Goal: Transaction & Acquisition: Purchase product/service

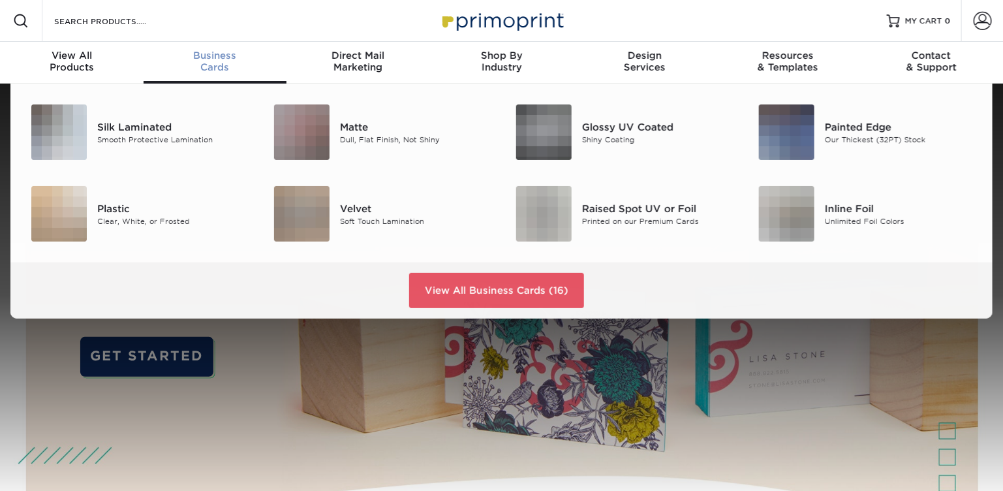
click at [228, 61] on div "Business Cards" at bounding box center [216, 61] width 144 height 23
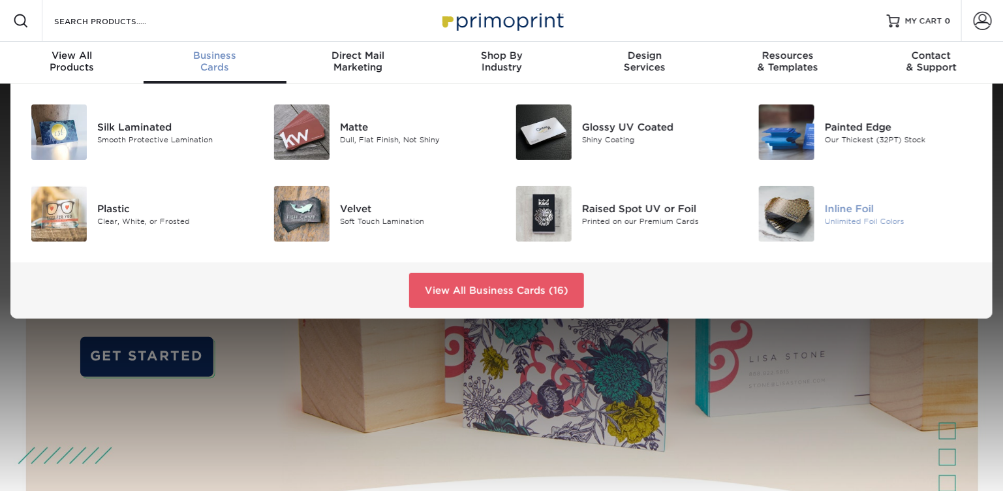
click at [801, 213] on img at bounding box center [786, 213] width 55 height 55
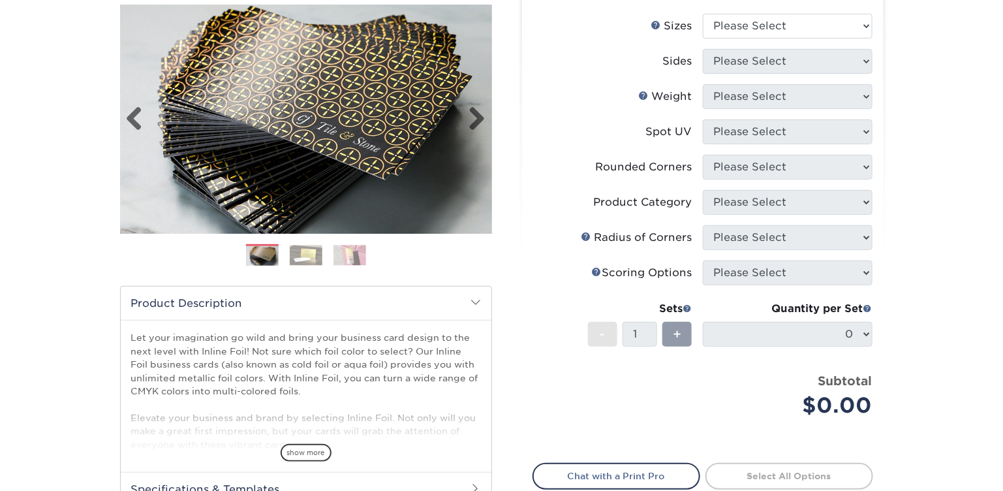
scroll to position [196, 0]
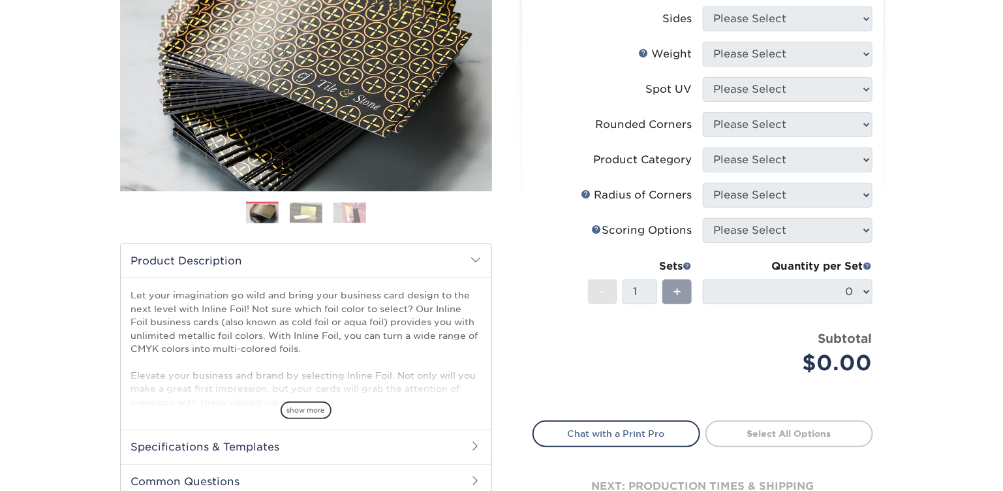
click at [311, 211] on img at bounding box center [306, 212] width 33 height 20
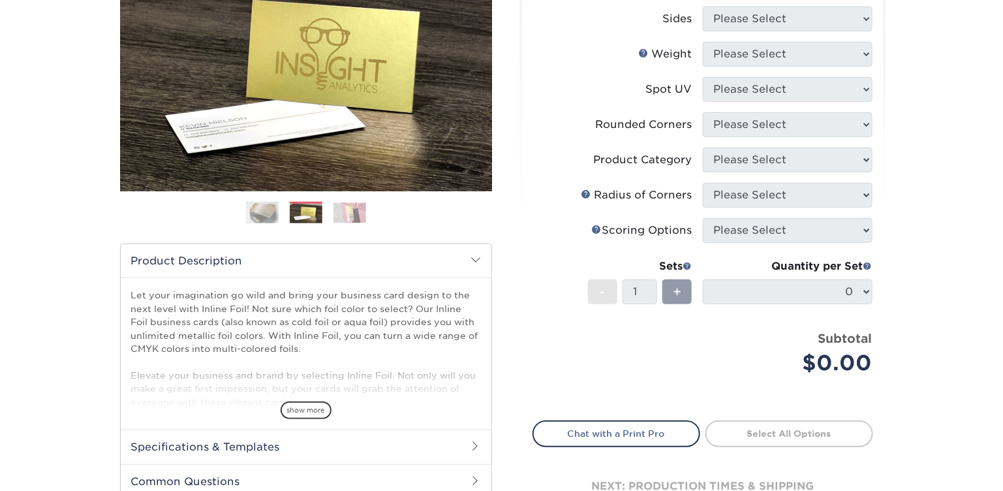
click at [359, 209] on img at bounding box center [349, 212] width 33 height 20
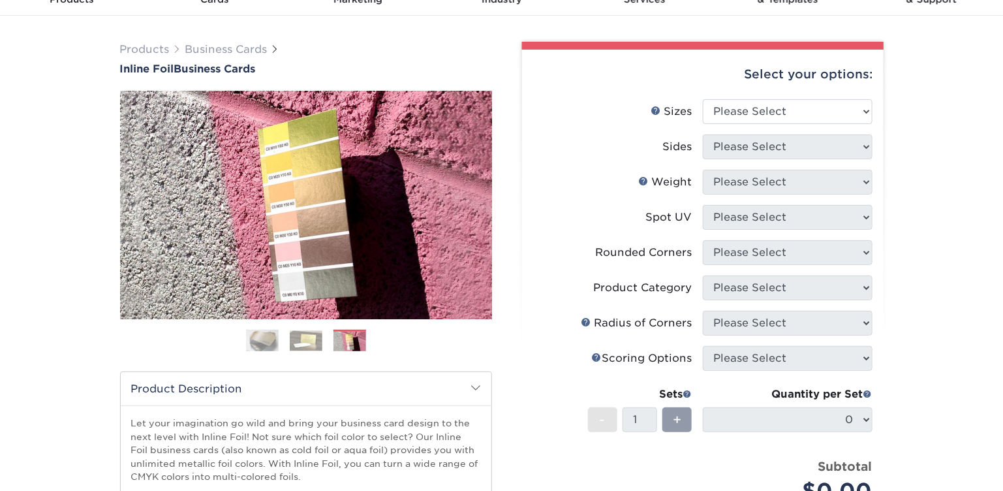
scroll to position [65, 0]
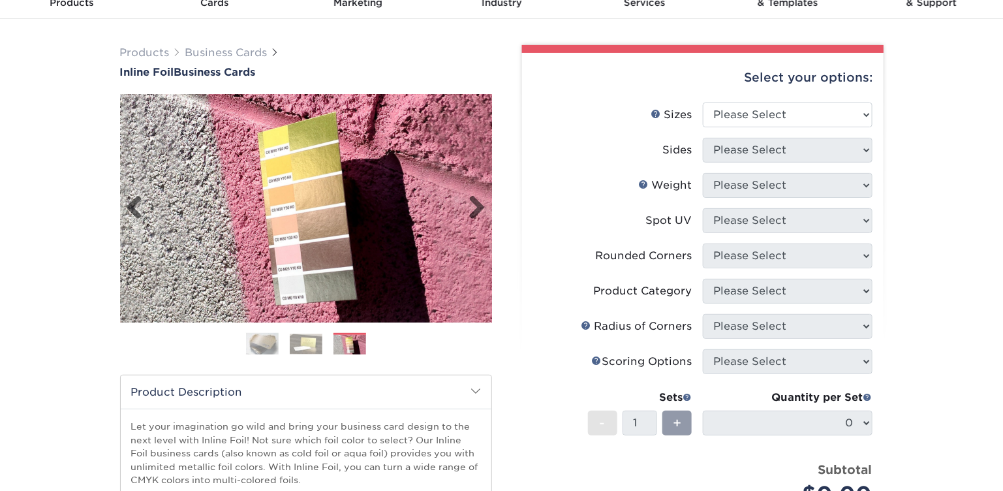
click at [302, 179] on img at bounding box center [306, 208] width 372 height 228
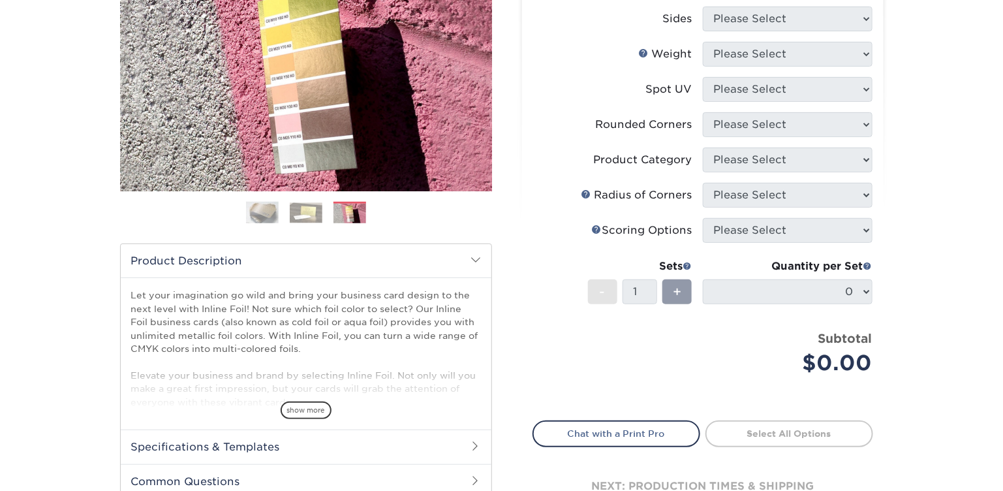
scroll to position [0, 0]
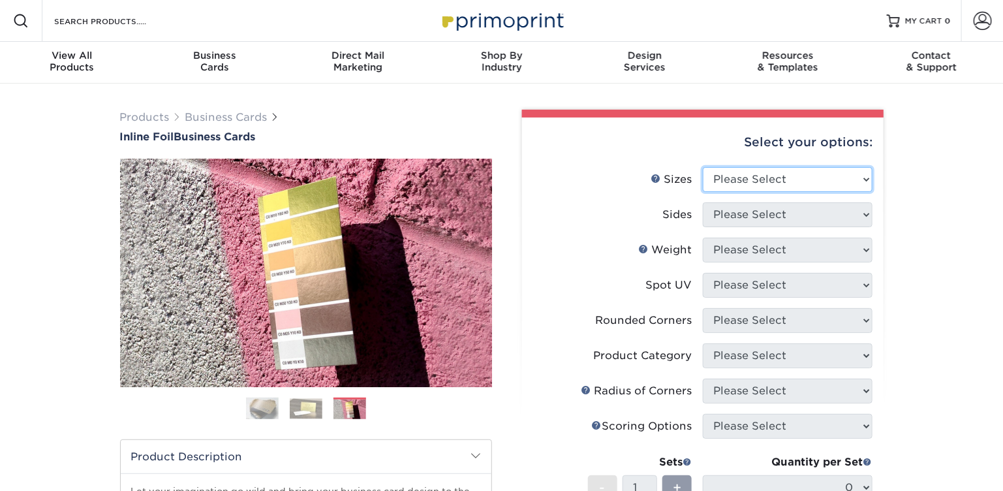
click at [806, 173] on select "Please Select 1.5" x 3.5" - Mini 1.75" x 3.5" - Mini 2" x 2" - Square 2" x 3" -…" at bounding box center [788, 179] width 170 height 25
select select "2.00x3.50"
click at [703, 167] on select "Please Select 1.5" x 3.5" - Mini 1.75" x 3.5" - Mini 2" x 2" - Square 2" x 3" -…" at bounding box center [788, 179] width 170 height 25
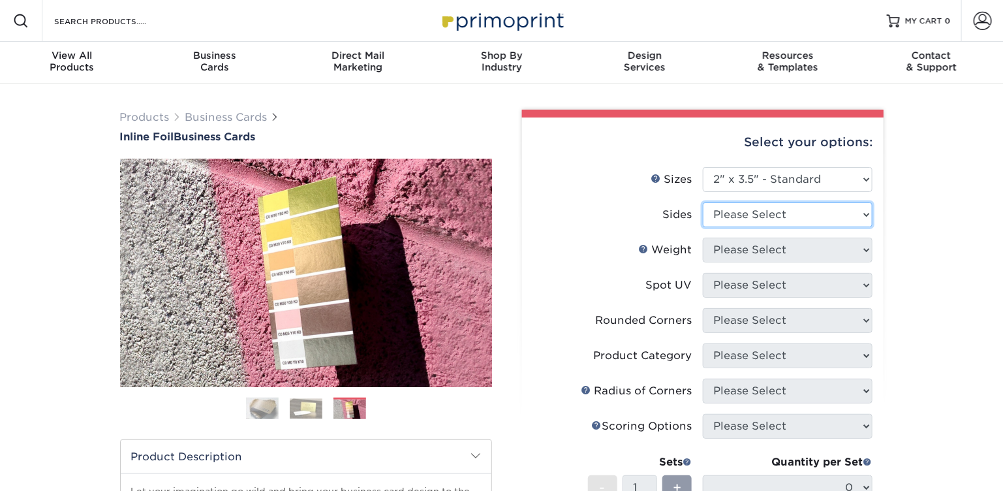
click at [778, 212] on select "Please Select Print Both Sides - Foil Back Only Print Both Sides - Foil Both Si…" at bounding box center [788, 214] width 170 height 25
select select "34527644-b4fd-4ffb-9092-1318eefcd9d9"
click at [703, 202] on select "Please Select Print Both Sides - Foil Back Only Print Both Sides - Foil Both Si…" at bounding box center [788, 214] width 170 height 25
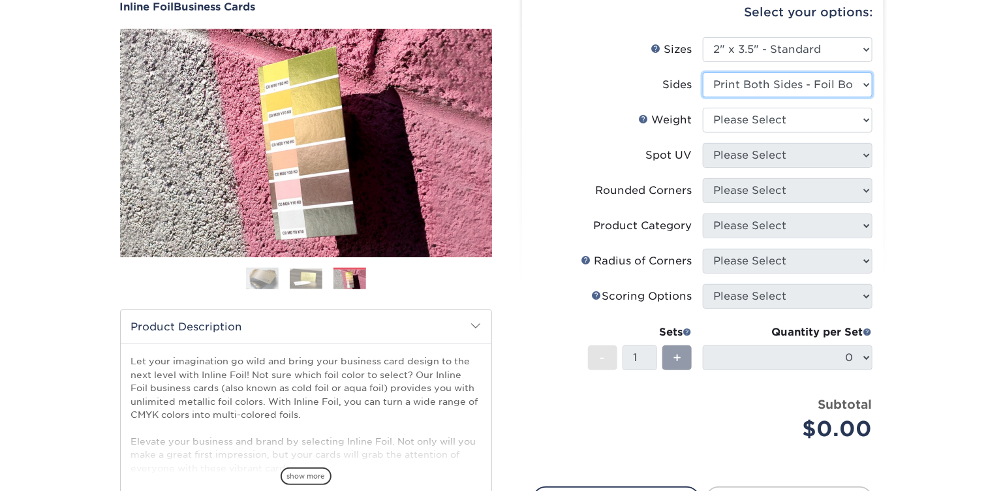
scroll to position [65, 0]
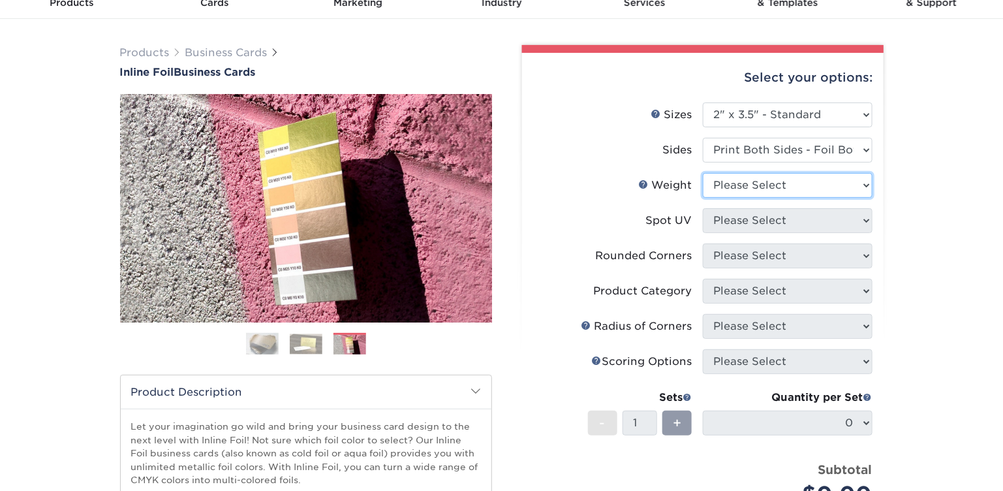
click at [768, 185] on select "Please Select 16PT" at bounding box center [788, 185] width 170 height 25
select select "16PT"
click at [703, 173] on select "Please Select 16PT" at bounding box center [788, 185] width 170 height 25
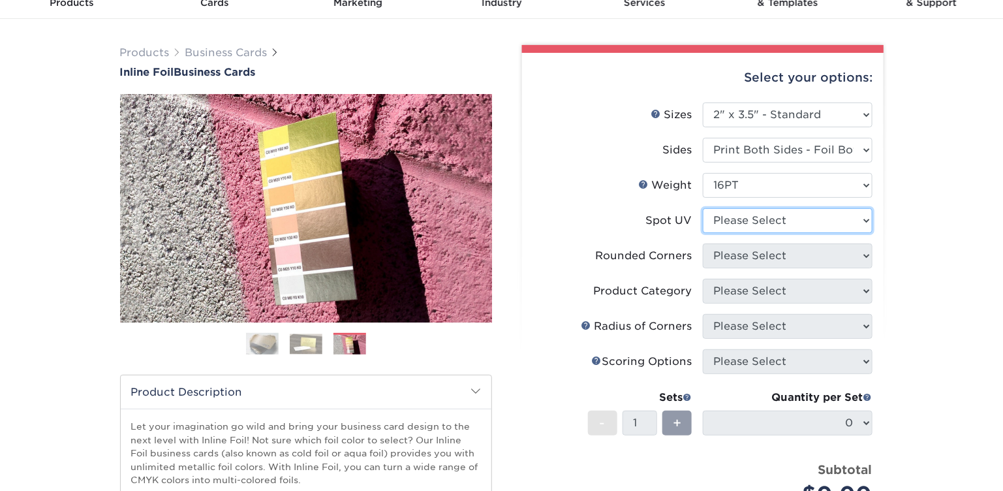
click at [759, 219] on select "Please Select No Spot UV Front and Back (Both Sides) Front Only Back Only" at bounding box center [788, 220] width 170 height 25
select select "3"
click at [703, 208] on select "Please Select No Spot UV Front and Back (Both Sides) Front Only Back Only" at bounding box center [788, 220] width 170 height 25
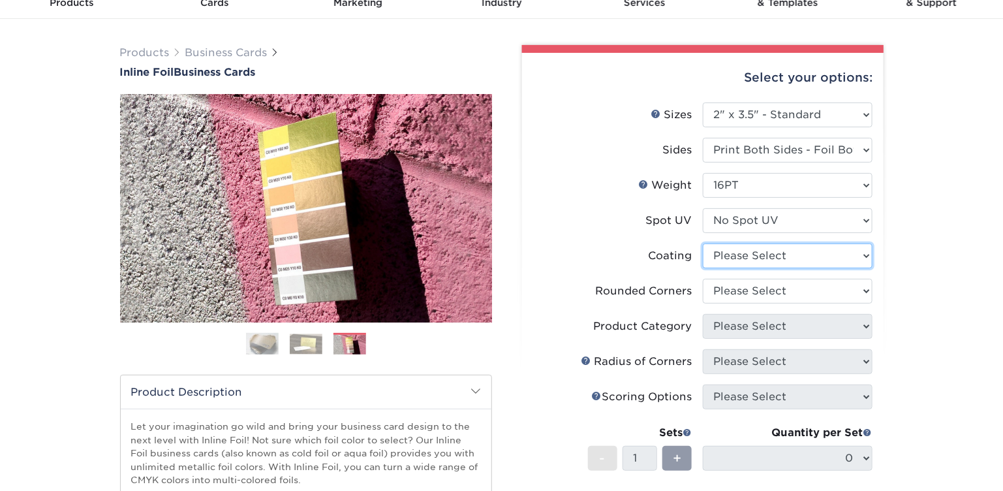
click at [759, 252] on select at bounding box center [788, 255] width 170 height 25
select select "ae367451-b2b8-45df-a344-0f05b6a12993"
click at [703, 243] on select at bounding box center [788, 255] width 170 height 25
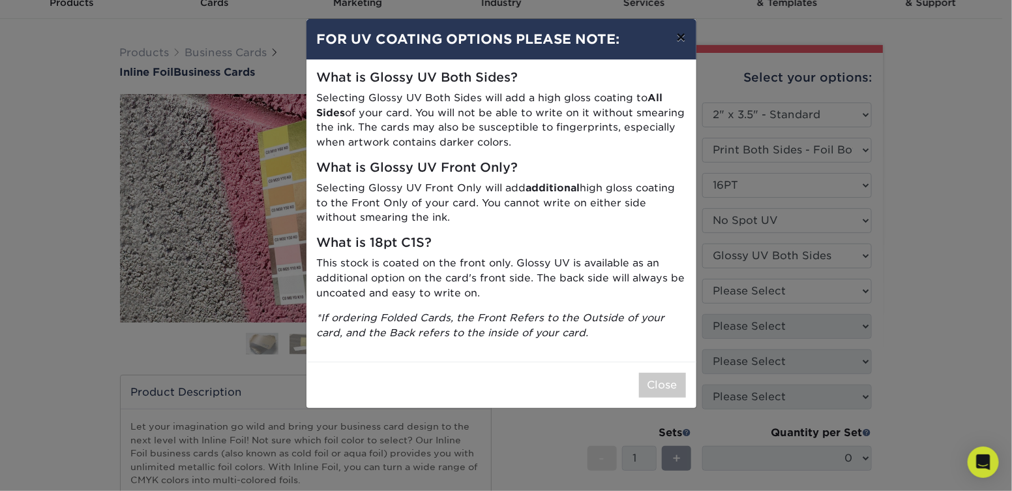
drag, startPoint x: 682, startPoint y: 40, endPoint x: 678, endPoint y: 82, distance: 42.6
click at [683, 40] on button "×" at bounding box center [681, 37] width 30 height 37
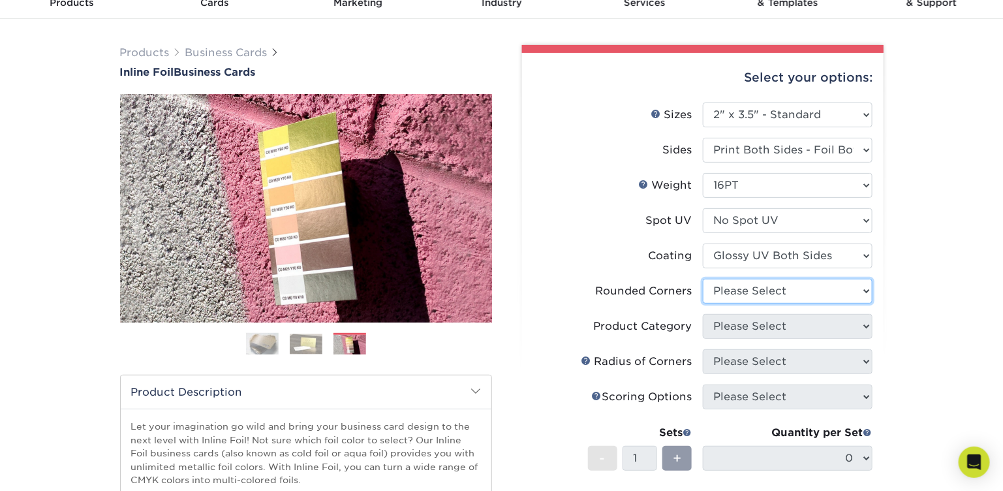
click at [781, 288] on select "Please Select Yes - Round 2 Corners Yes - Round 4 Corners No" at bounding box center [788, 291] width 170 height 25
select select "0"
click at [703, 279] on select "Please Select Yes - Round 2 Corners Yes - Round 4 Corners No" at bounding box center [788, 291] width 170 height 25
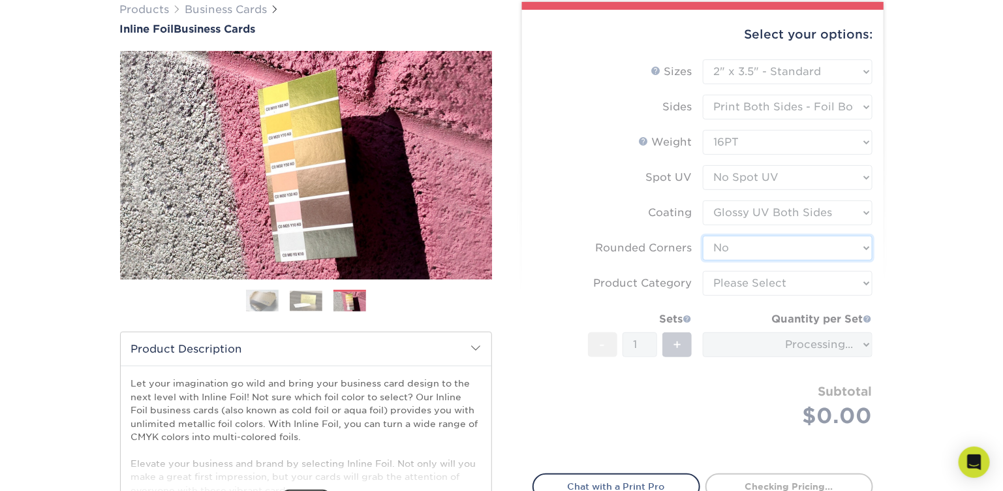
scroll to position [130, 0]
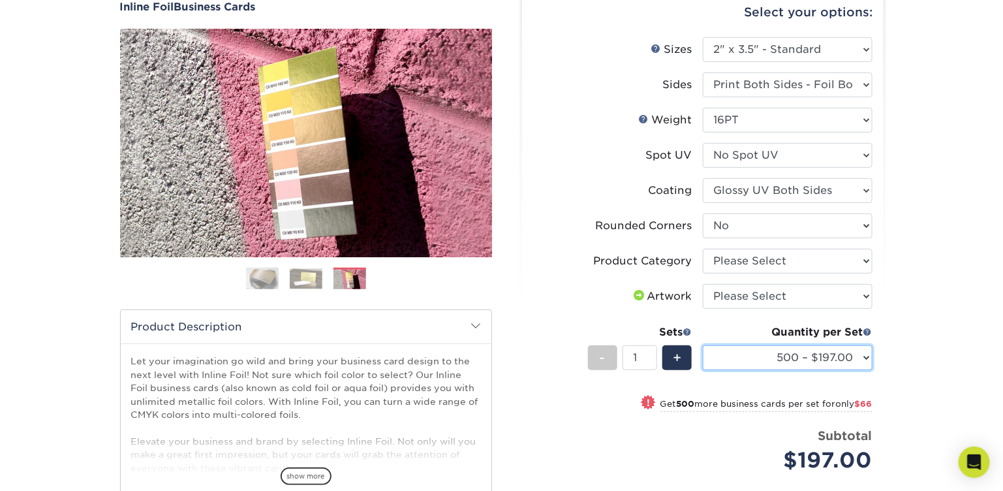
click at [827, 361] on select "500 – $197.00 1000 – $263.00 2500 – $495.00 5000 – $707.00" at bounding box center [788, 357] width 170 height 25
click at [829, 359] on select "500 – $197.00 1000 – $263.00 2500 – $495.00 5000 – $707.00" at bounding box center [788, 357] width 170 height 25
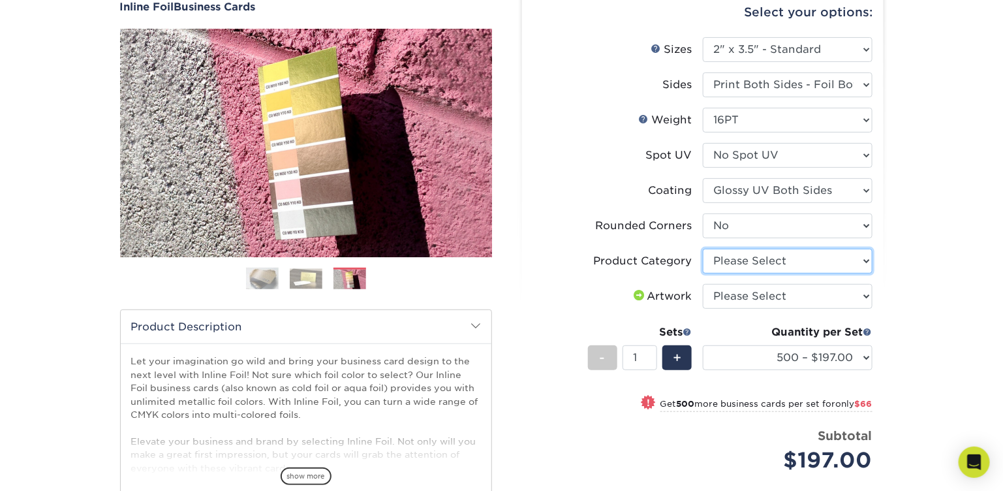
click at [762, 258] on select "Please Select Business Cards" at bounding box center [788, 261] width 170 height 25
select select "3b5148f1-0588-4f88-a218-97bcfdce65c1"
click at [703, 249] on select "Please Select Business Cards" at bounding box center [788, 261] width 170 height 25
click at [755, 293] on select "Please Select I will upload files I need a design - $100" at bounding box center [788, 296] width 170 height 25
click at [962, 260] on div "Products Business Cards Inline Foil Business Cards Previous Next" at bounding box center [501, 312] width 1003 height 716
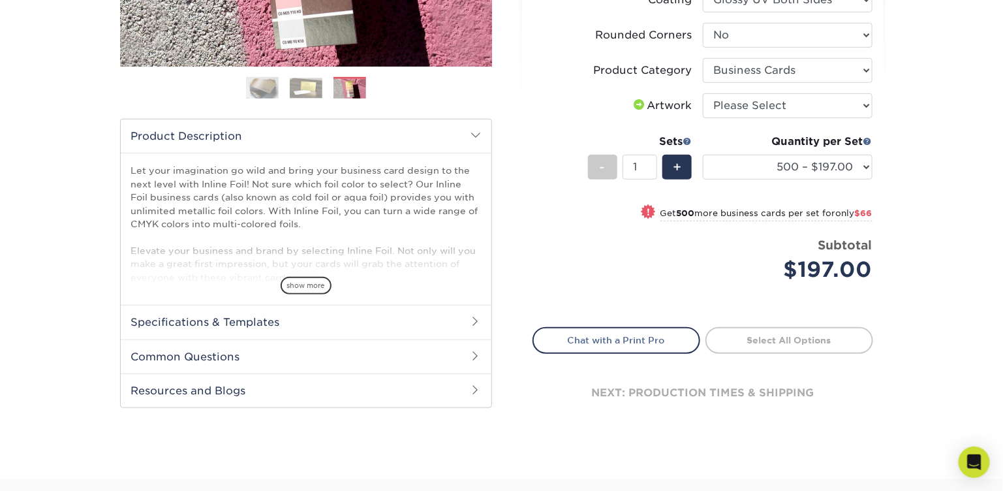
scroll to position [326, 0]
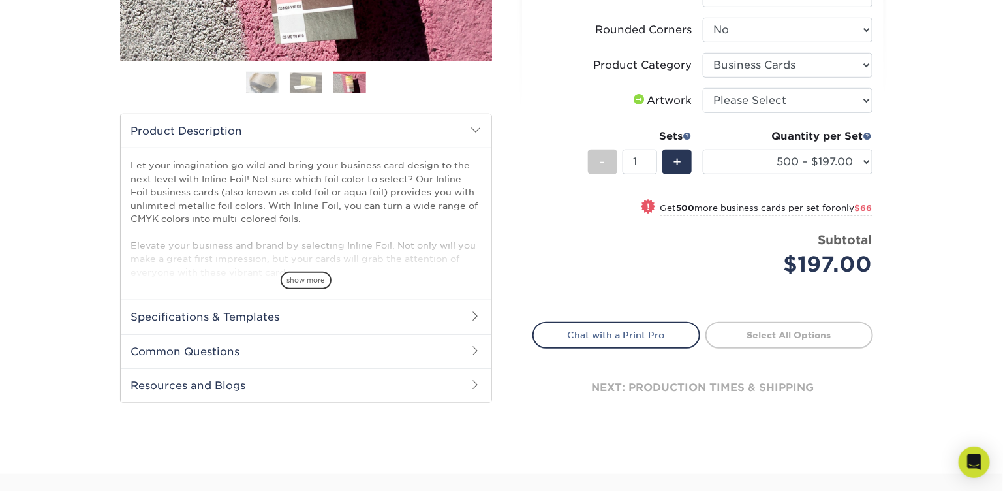
click at [473, 123] on h2 "Product Description" at bounding box center [306, 130] width 371 height 33
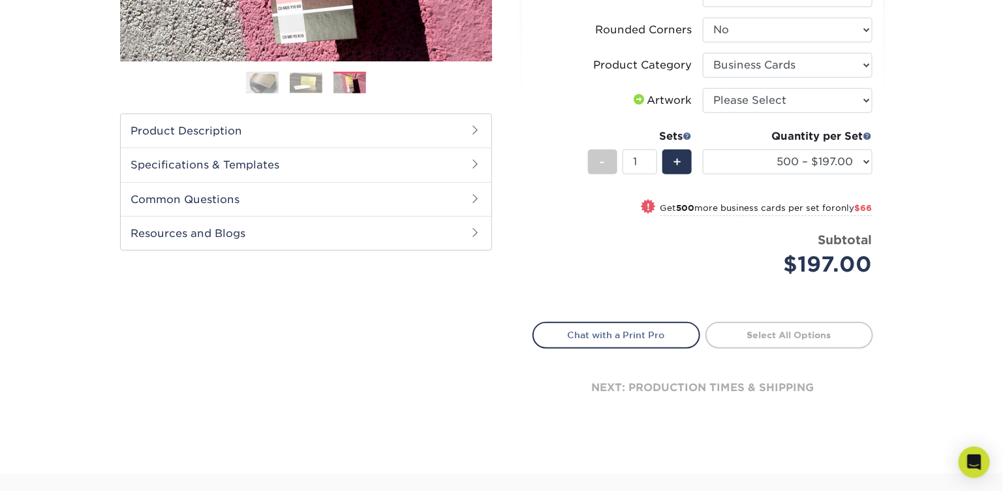
drag, startPoint x: 362, startPoint y: 80, endPoint x: 432, endPoint y: 109, distance: 75.7
click at [363, 81] on img at bounding box center [349, 84] width 33 height 20
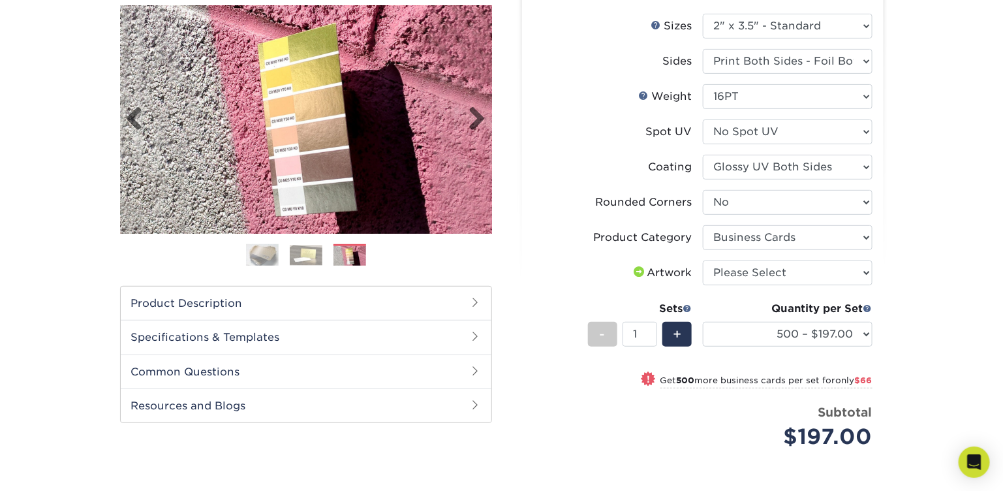
scroll to position [130, 0]
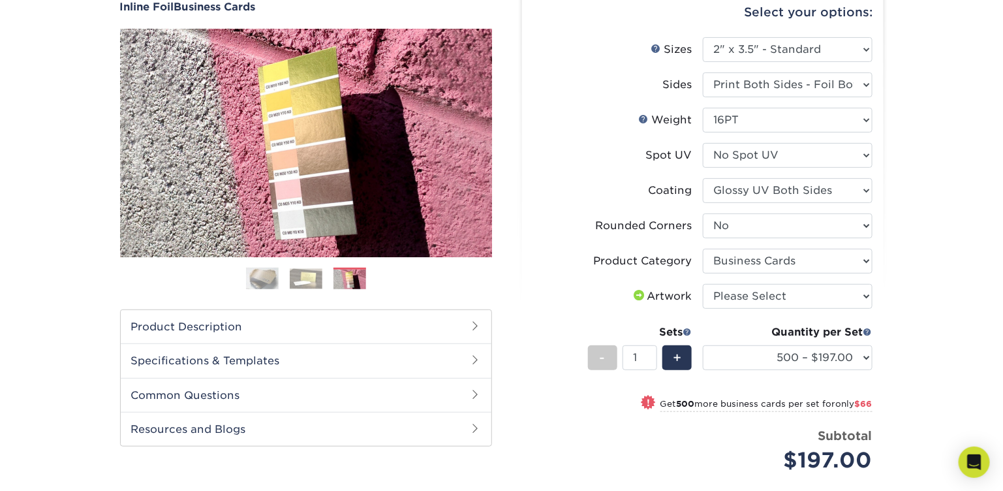
click at [306, 275] on img at bounding box center [306, 278] width 33 height 20
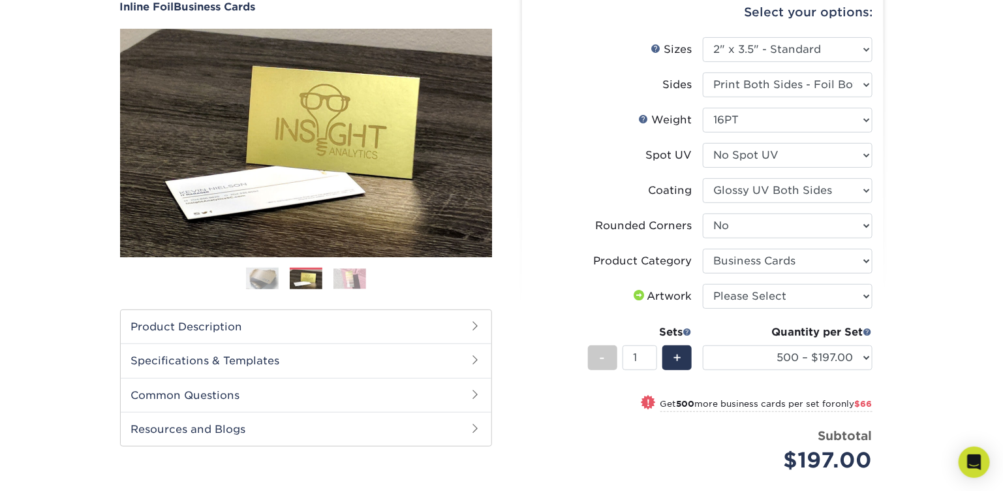
click at [265, 282] on img at bounding box center [262, 278] width 33 height 33
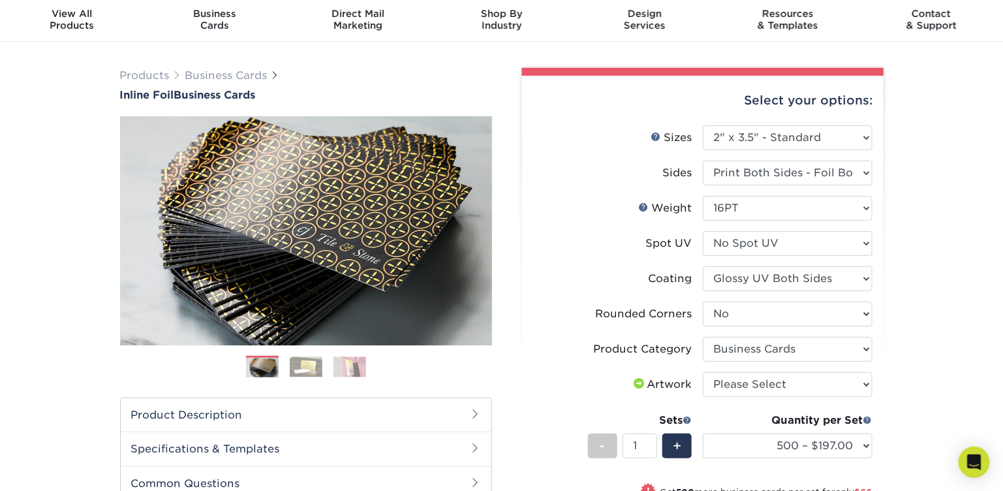
scroll to position [65, 0]
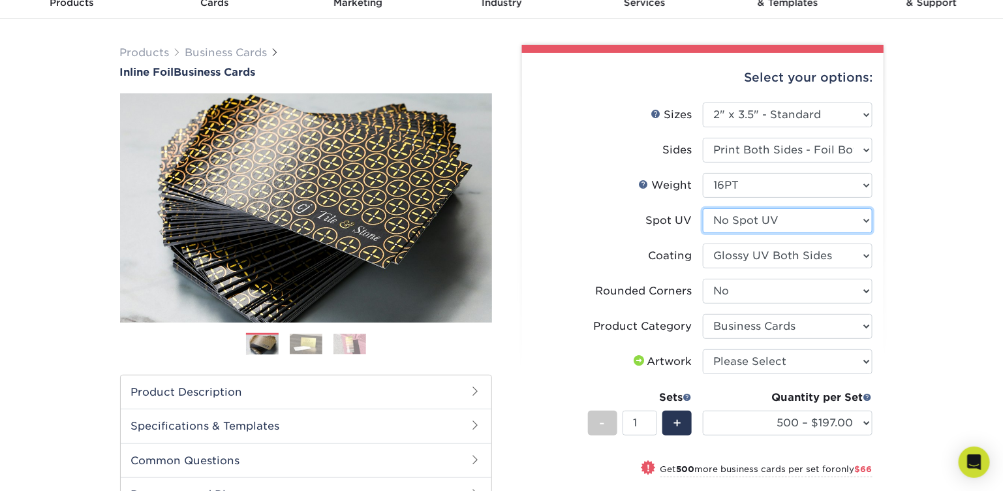
click at [751, 217] on select "Please Select No Spot UV Front and Back (Both Sides) Front Only Back Only" at bounding box center [788, 220] width 170 height 25
click at [599, 213] on label "Spot UV" at bounding box center [618, 220] width 170 height 25
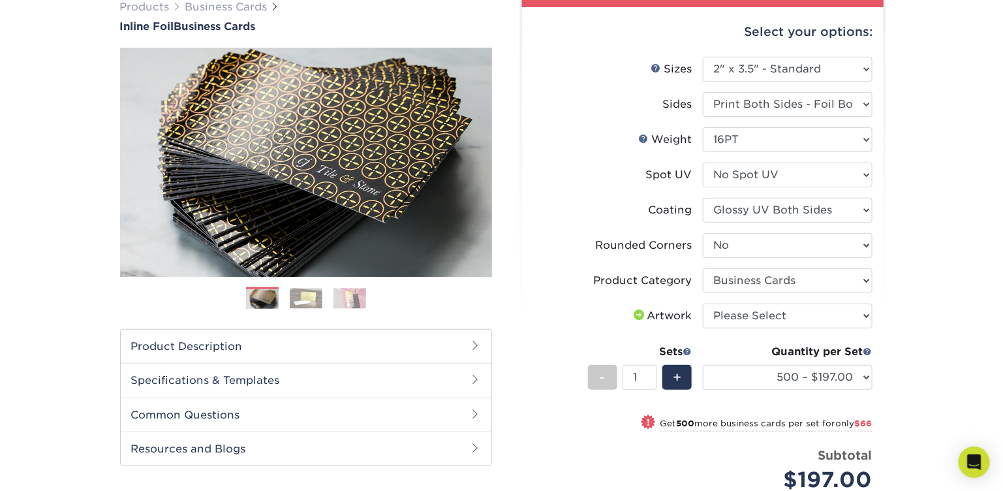
scroll to position [0, 0]
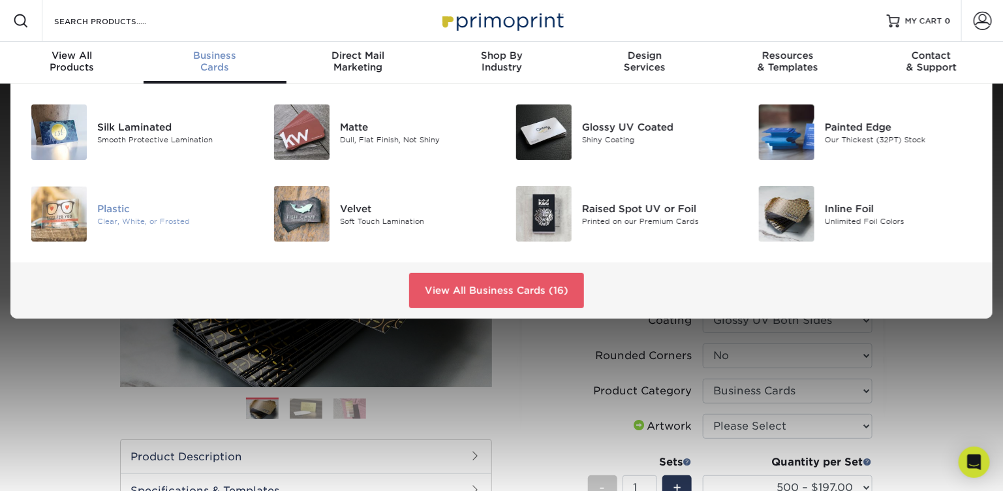
click at [68, 215] on img at bounding box center [58, 213] width 55 height 55
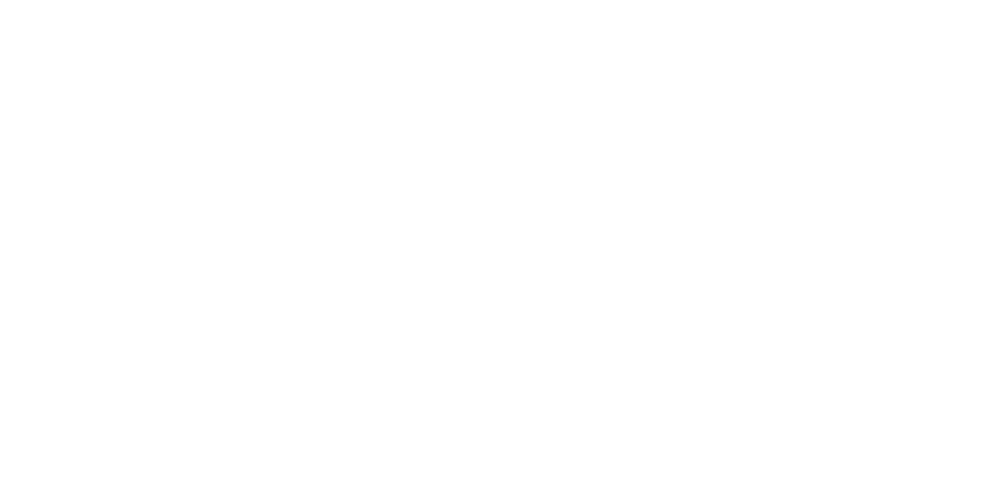
select select "2.00x3.50"
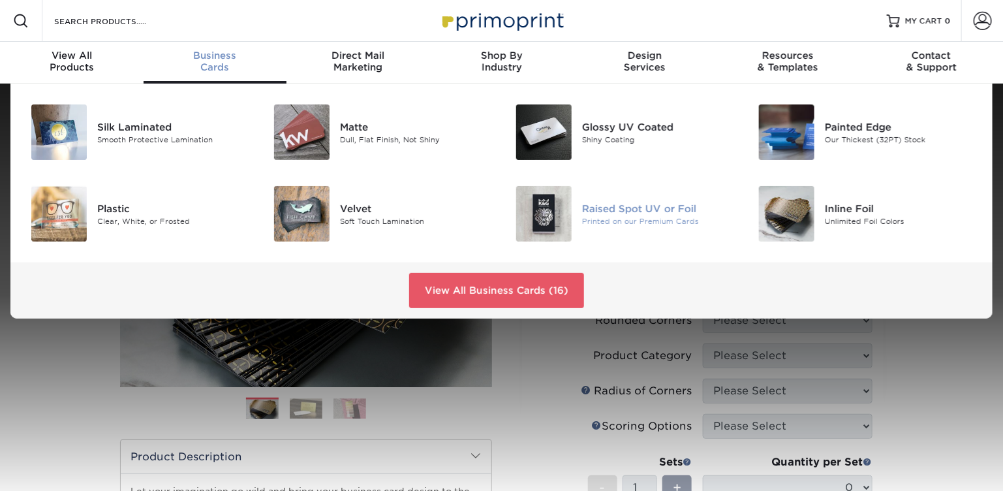
click at [548, 207] on img at bounding box center [543, 213] width 55 height 55
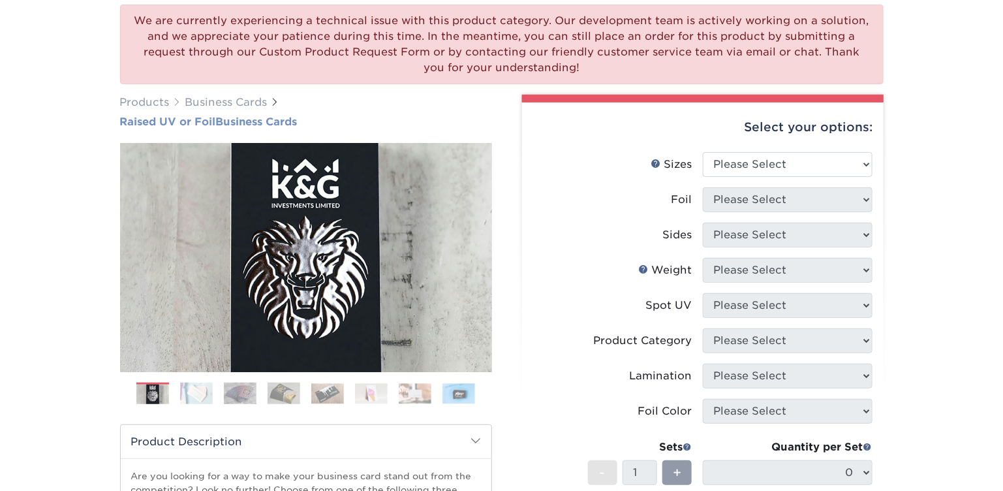
scroll to position [260, 0]
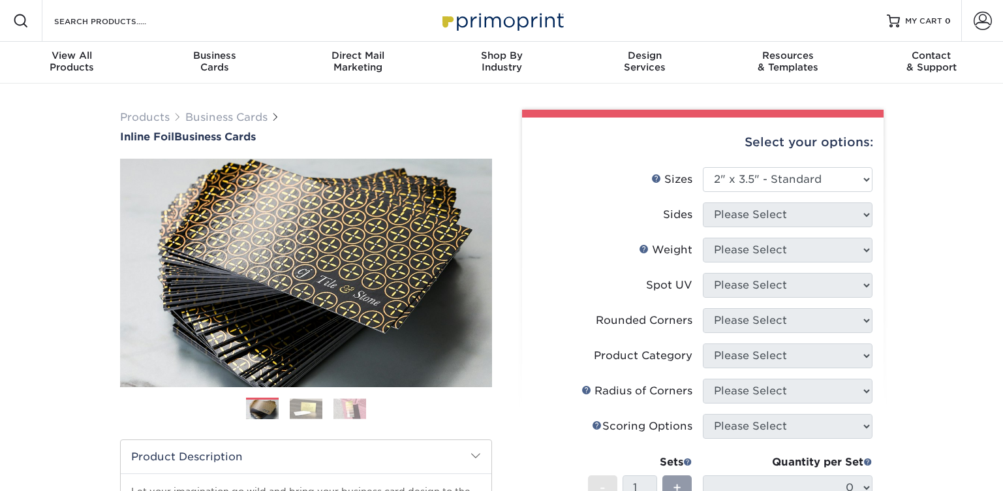
select select "2.00x3.50"
